Goal: Transaction & Acquisition: Purchase product/service

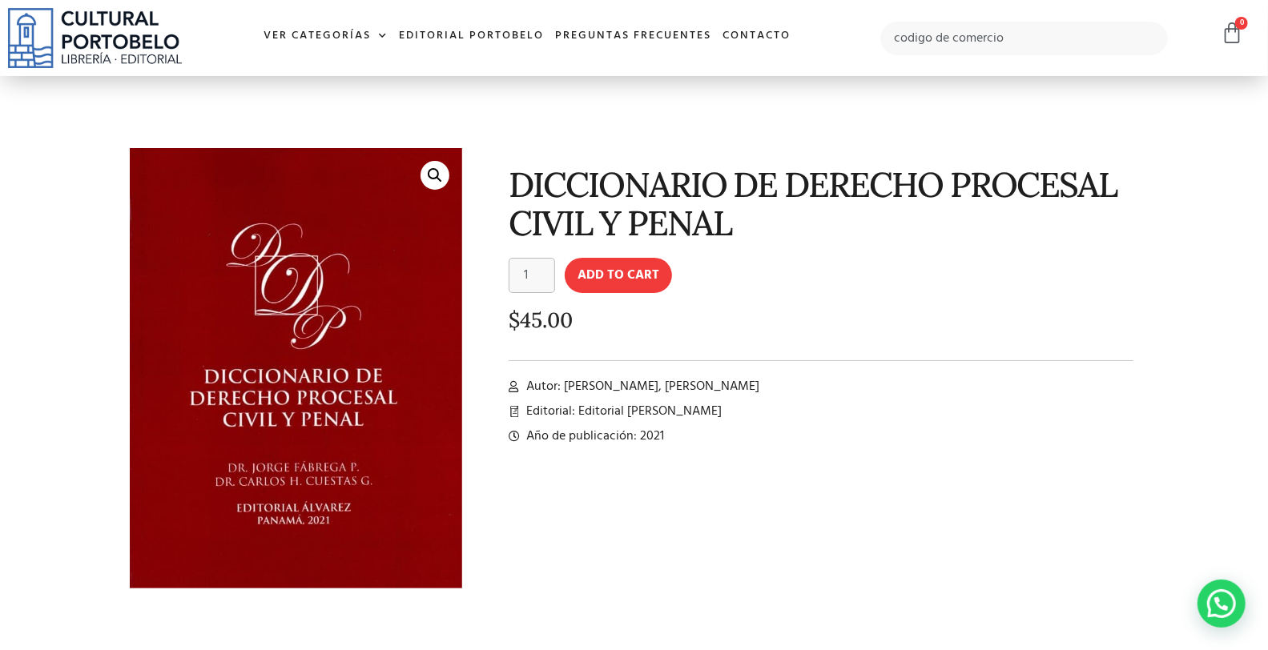
type input "codigo de comercio"
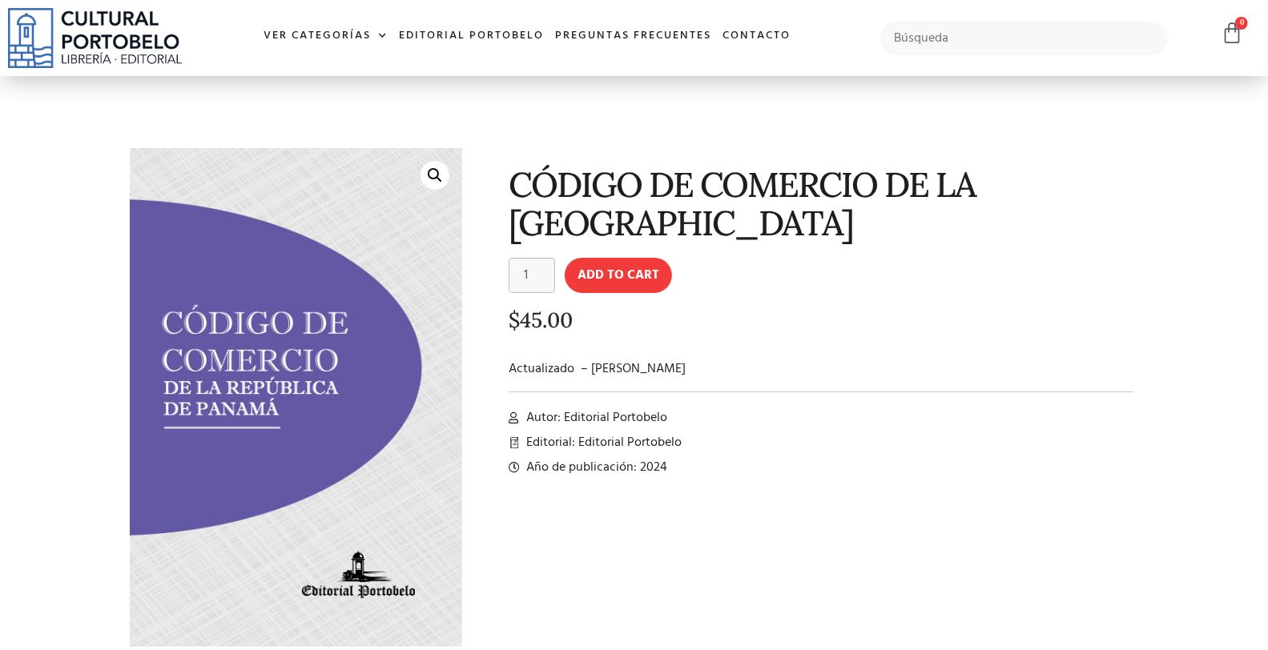
scroll to position [59, 0]
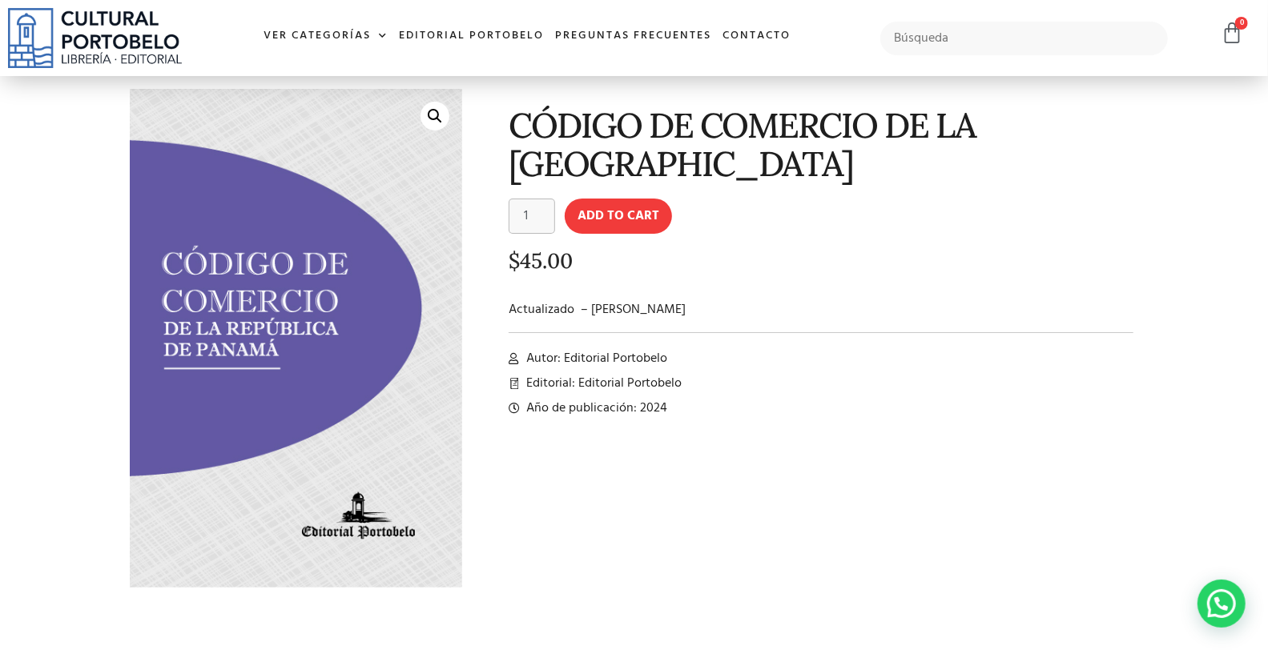
click at [880, 22] on form at bounding box center [1023, 39] width 287 height 34
click at [971, 42] on input "text" at bounding box center [1023, 39] width 287 height 34
type input "codigo civil"
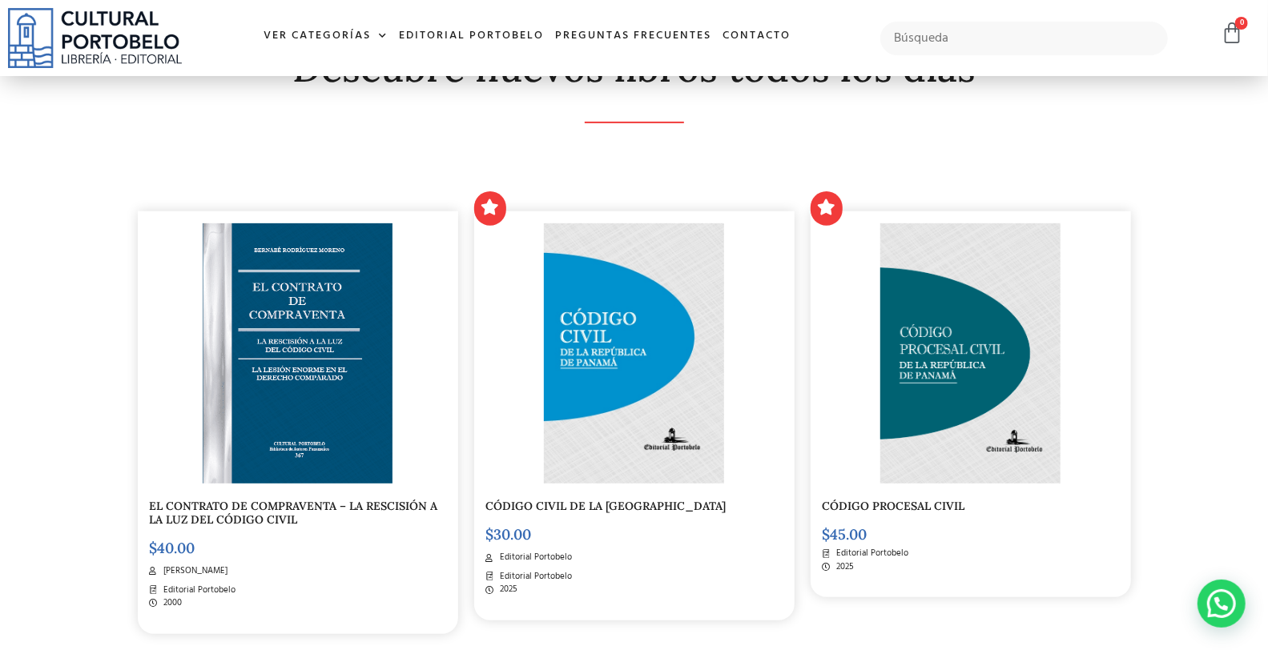
scroll to position [296, 0]
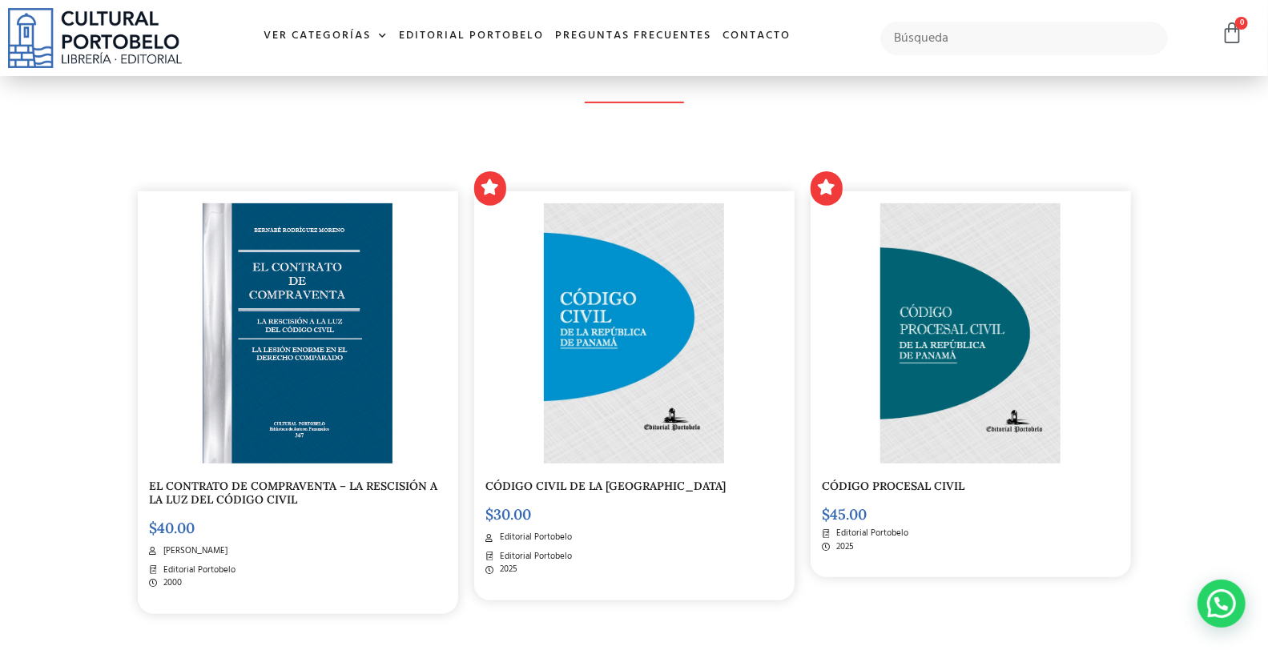
click at [651, 297] on img at bounding box center [634, 333] width 180 height 260
